Goal: Information Seeking & Learning: Check status

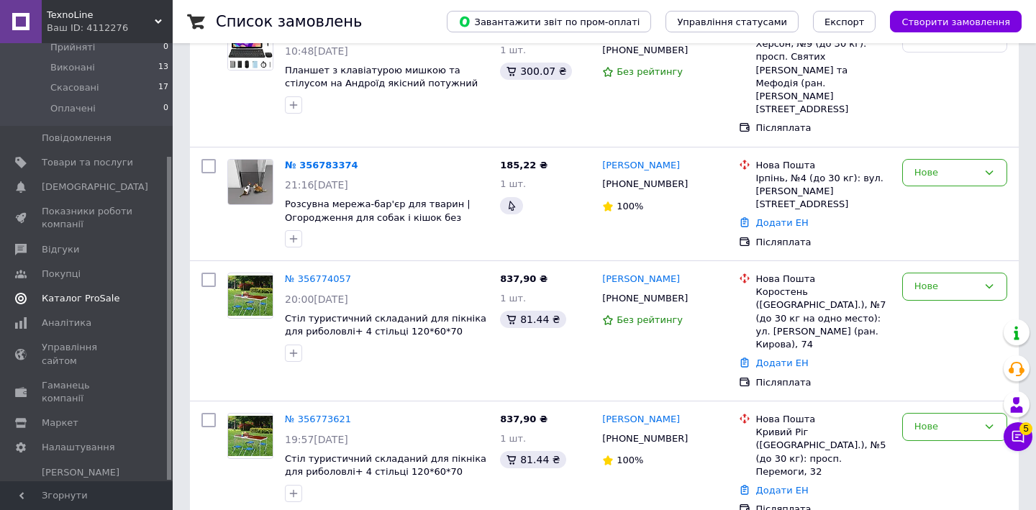
scroll to position [1206, 0]
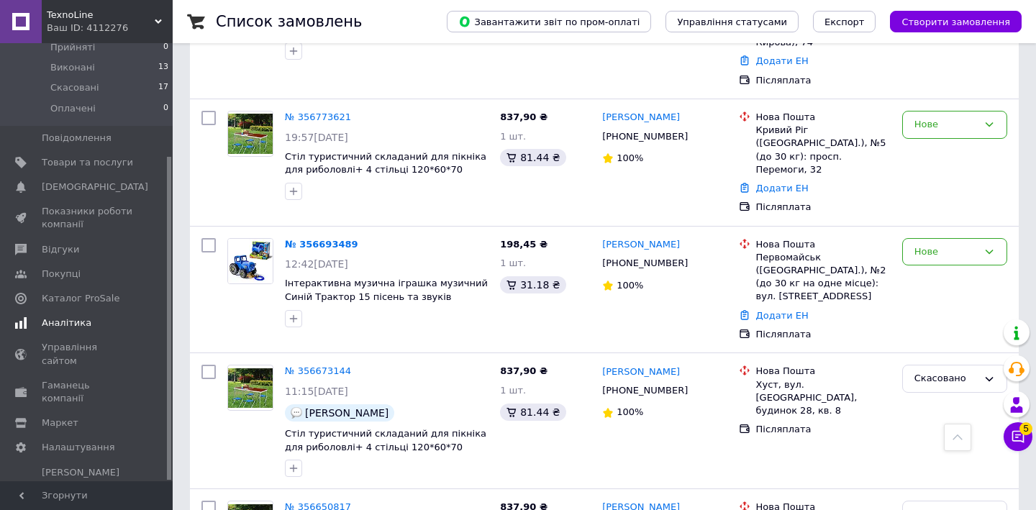
click at [67, 322] on span "Аналітика" at bounding box center [67, 323] width 50 height 13
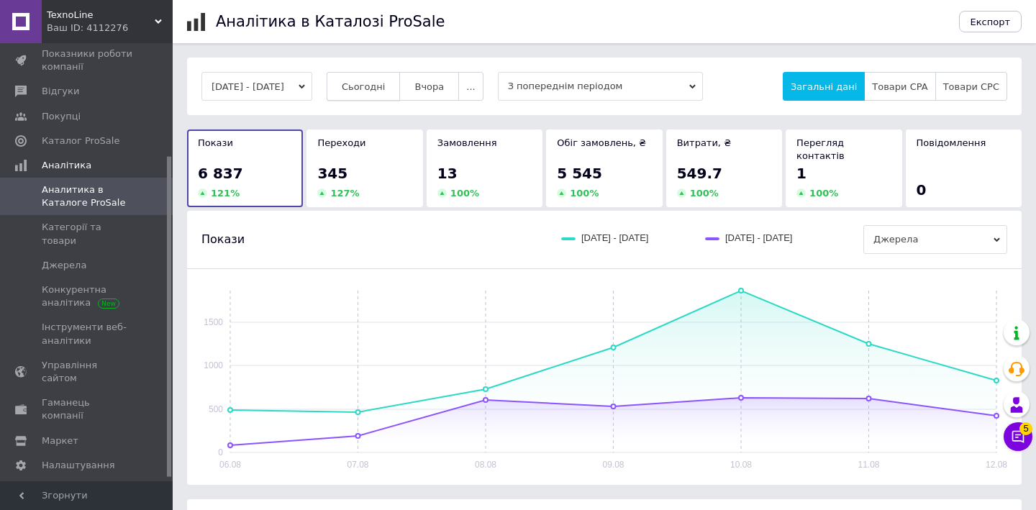
click at [386, 84] on span "Сьогодні" at bounding box center [364, 86] width 44 height 11
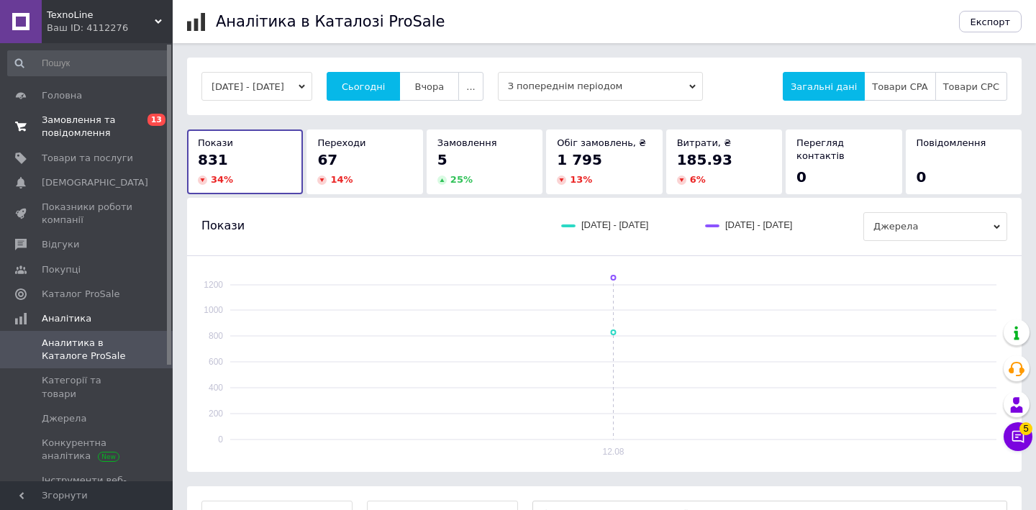
click at [132, 137] on span "Замовлення та повідомлення" at bounding box center [87, 127] width 91 height 26
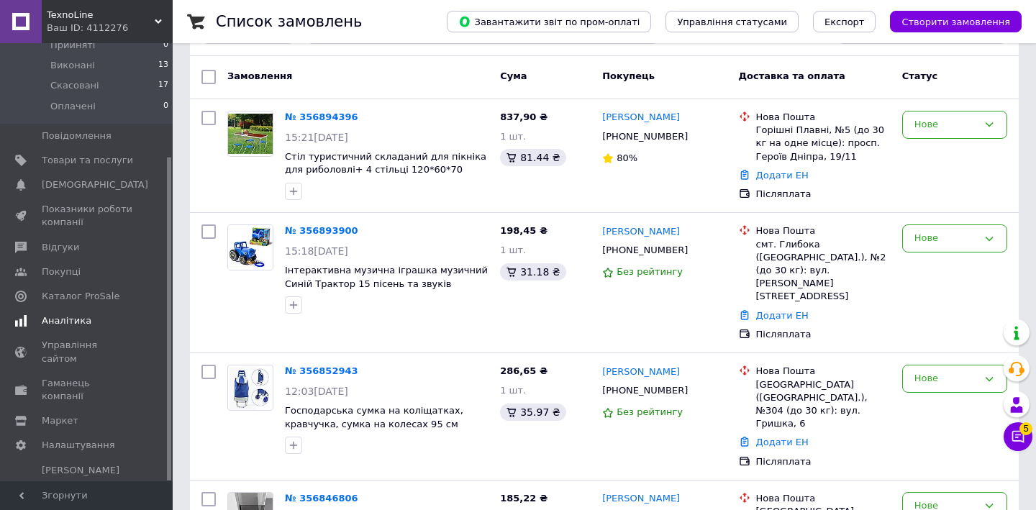
scroll to position [153, 0]
click at [49, 321] on span "Аналітика" at bounding box center [67, 323] width 50 height 13
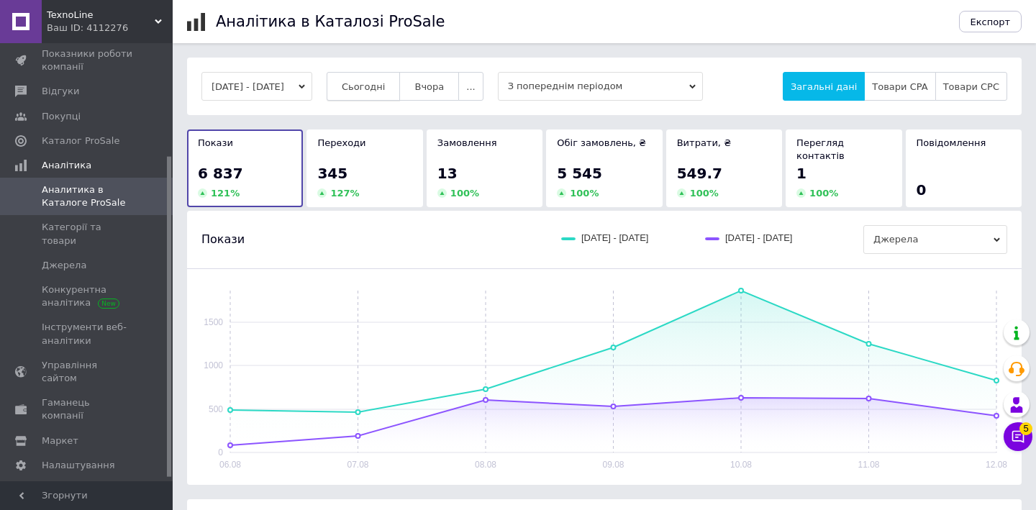
click at [386, 89] on span "Сьогодні" at bounding box center [364, 86] width 44 height 11
